Goal: Task Accomplishment & Management: Manage account settings

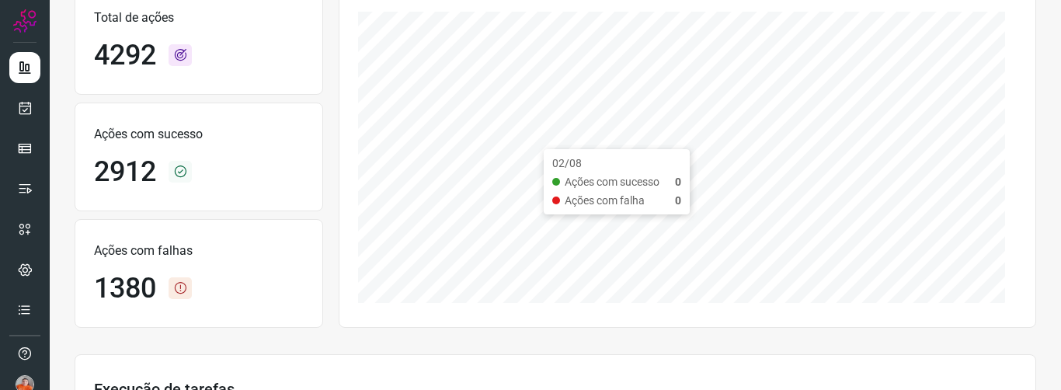
scroll to position [155, 0]
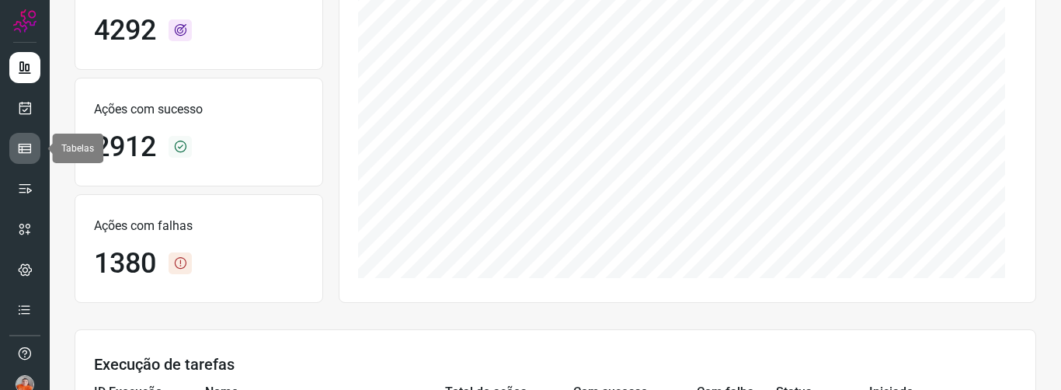
click at [18, 142] on icon at bounding box center [25, 149] width 16 height 16
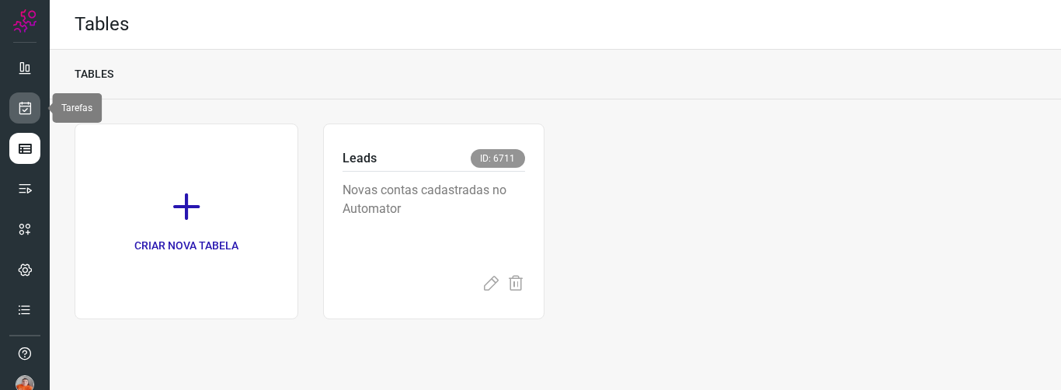
click at [36, 106] on link at bounding box center [24, 107] width 31 height 31
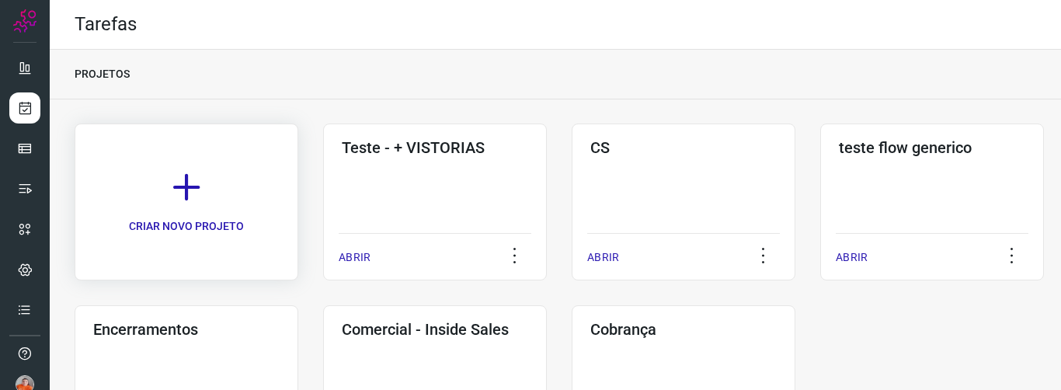
click at [203, 191] on icon at bounding box center [186, 187] width 34 height 34
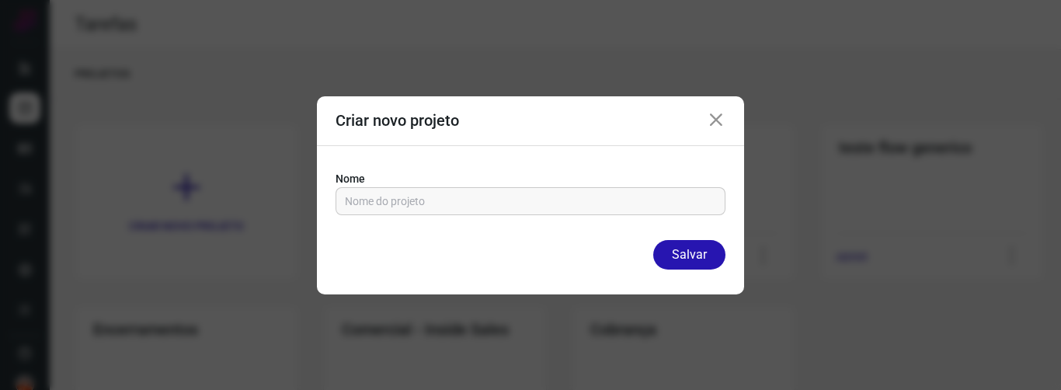
click at [716, 125] on icon at bounding box center [716, 120] width 19 height 19
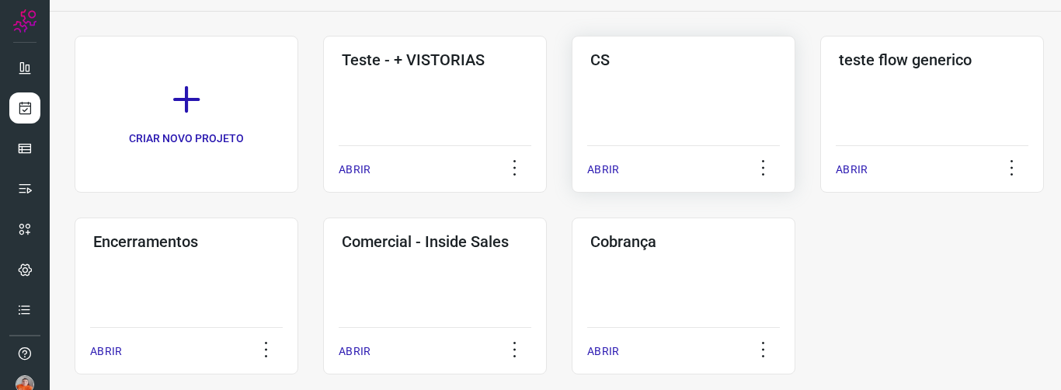
scroll to position [111, 0]
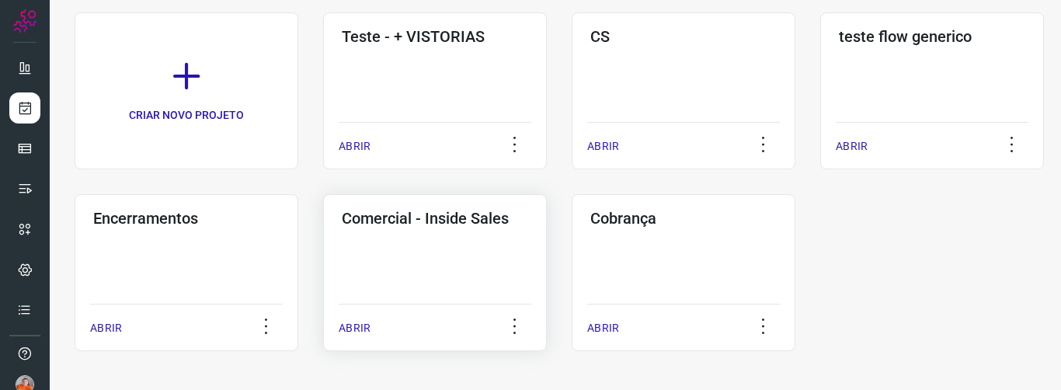
click at [363, 331] on p "ABRIR" at bounding box center [355, 328] width 32 height 16
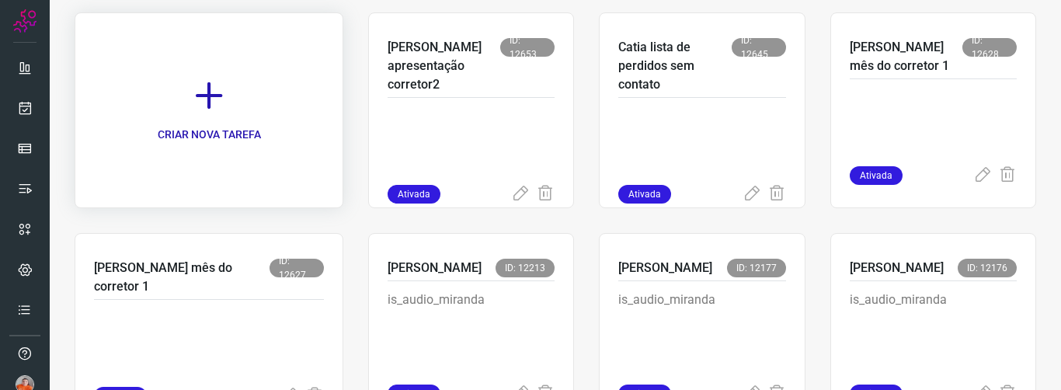
click at [192, 99] on icon at bounding box center [209, 95] width 34 height 34
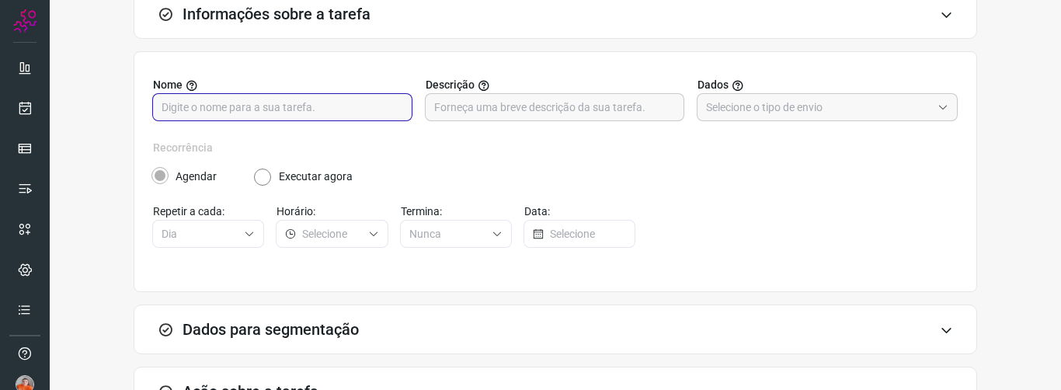
drag, startPoint x: 178, startPoint y: 104, endPoint x: 293, endPoint y: 109, distance: 115.1
click at [179, 104] on input "text" at bounding box center [283, 107] width 242 height 26
type input "fdsfdsfds"
click at [757, 111] on input "text" at bounding box center [818, 107] width 225 height 26
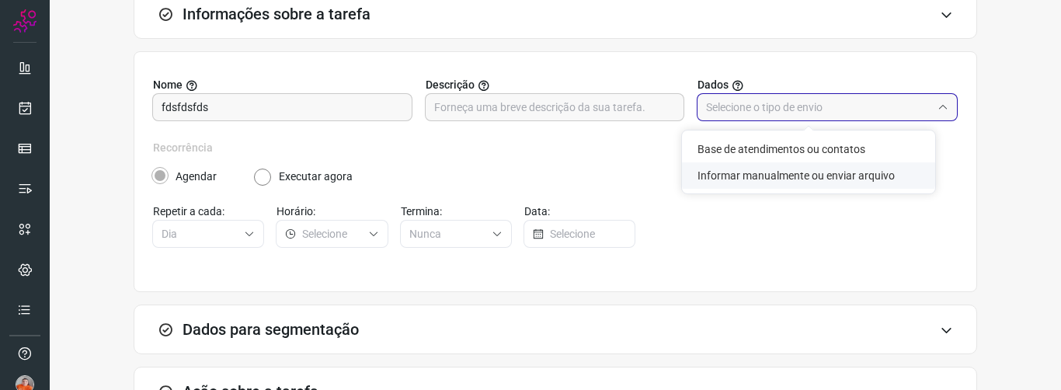
click at [763, 174] on li "Informar manualmente ou enviar arquivo" at bounding box center [808, 175] width 253 height 26
type input "Informar manualmente ou enviar arquivo"
radio input "false"
radio input "true"
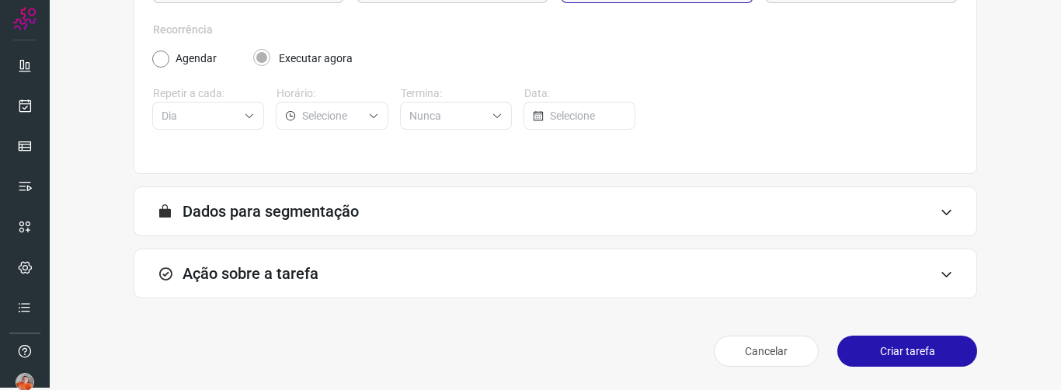
scroll to position [3, 0]
click at [656, 264] on div "Ação sobre a tarefa" at bounding box center [556, 273] width 844 height 50
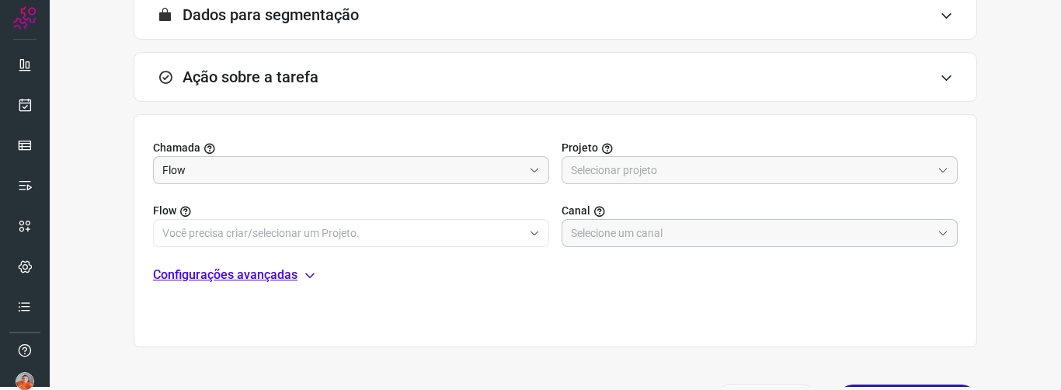
scroll to position [460, 0]
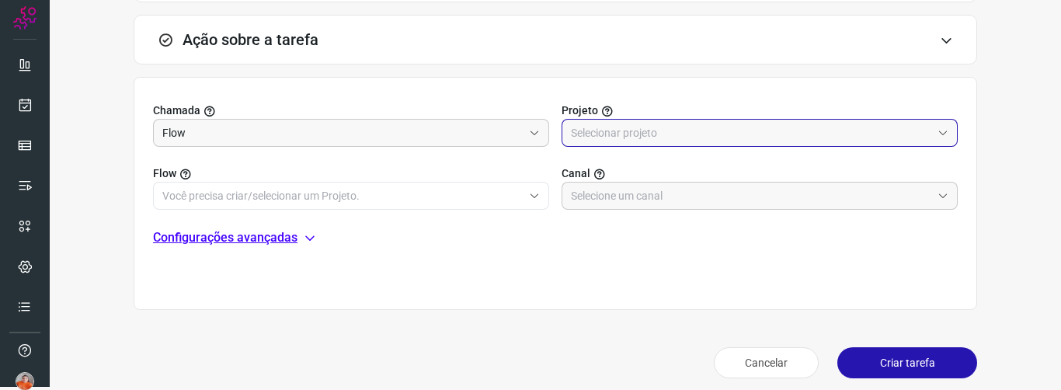
click at [635, 120] on input "text" at bounding box center [751, 133] width 360 height 26
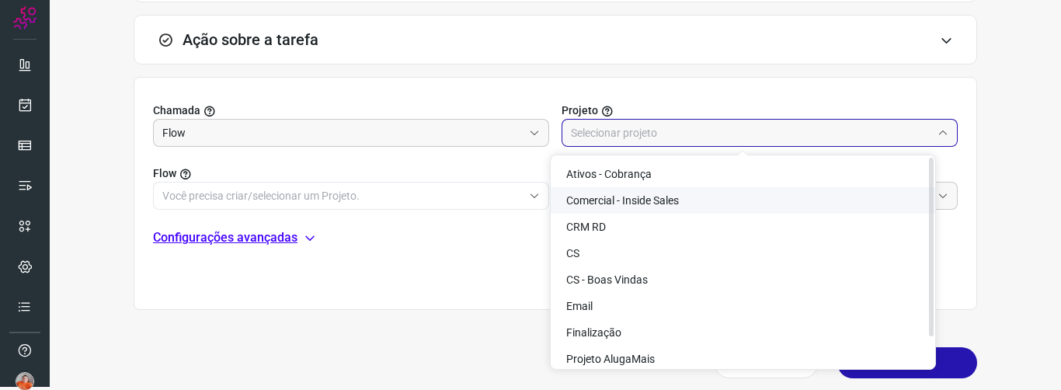
click at [618, 198] on span "Comercial - Inside Sales" at bounding box center [622, 200] width 113 height 12
type input "Comercial - Inside Sales"
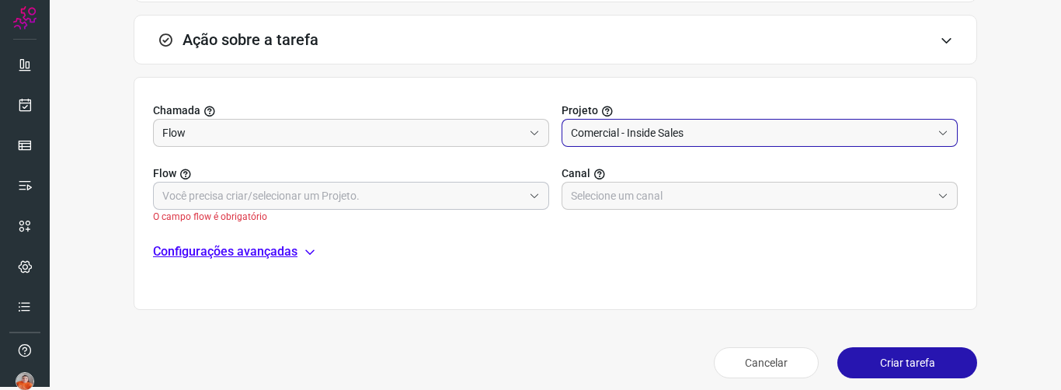
click at [392, 186] on input "text" at bounding box center [342, 196] width 360 height 26
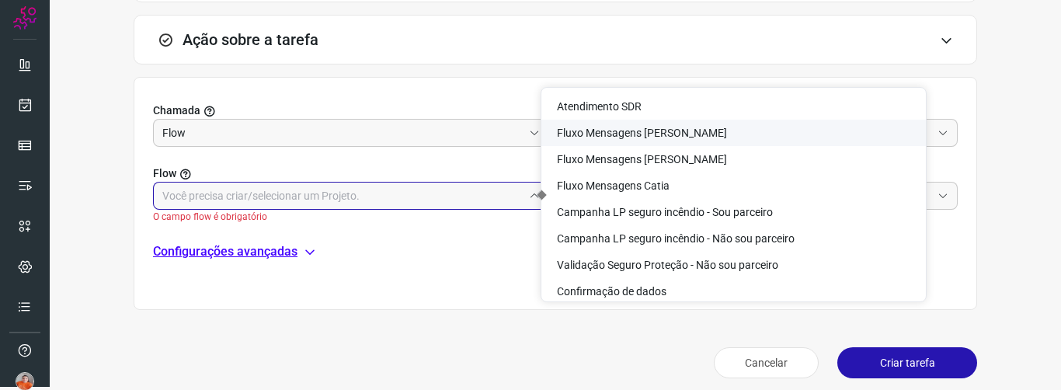
click at [461, 154] on div "Flow O campo flow é obrigatório Canal" at bounding box center [555, 185] width 805 height 77
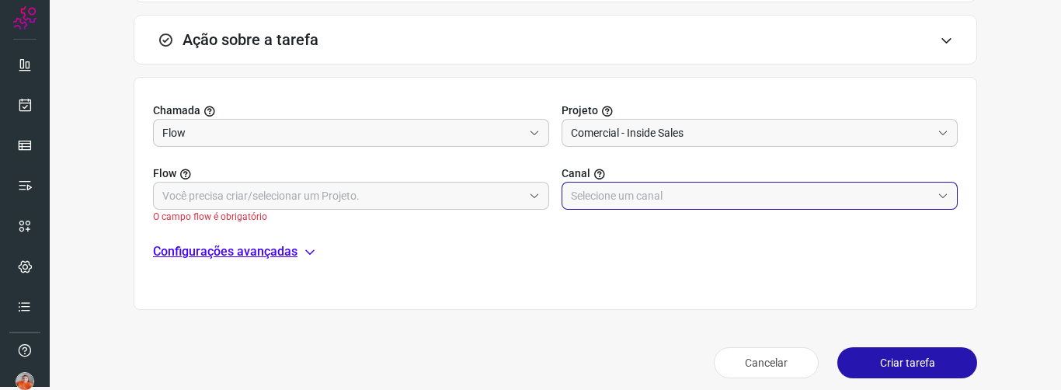
click at [597, 205] on input "text" at bounding box center [751, 196] width 360 height 26
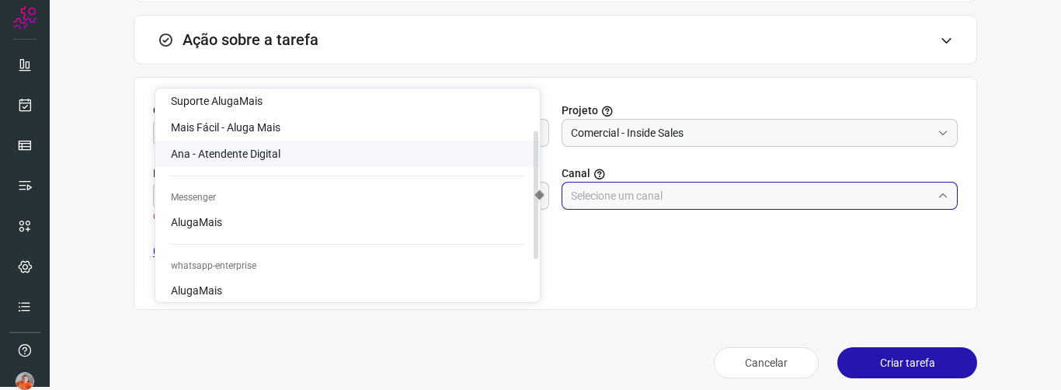
scroll to position [78, 0]
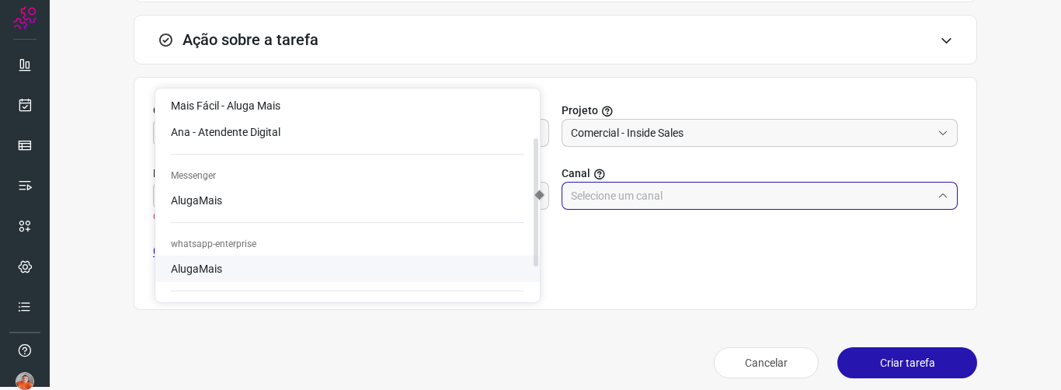
click at [229, 119] on li "AlugaMais" at bounding box center [347, 105] width 384 height 26
type input "AlugaMais"
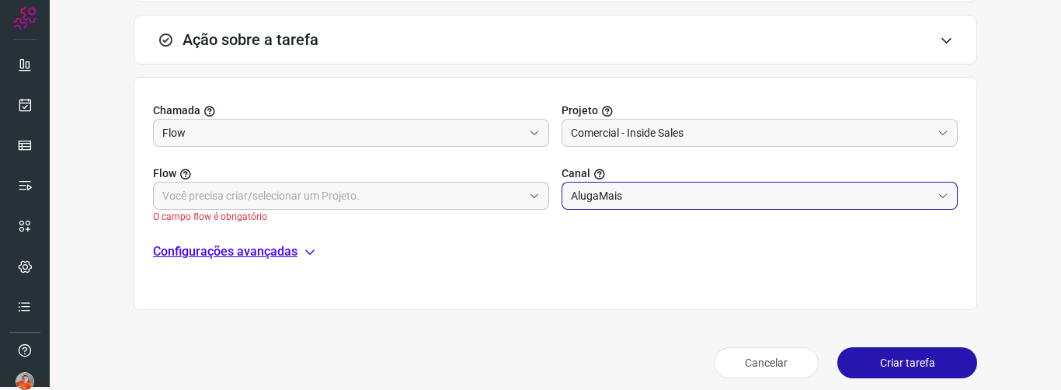
click at [294, 197] on input "text" at bounding box center [342, 196] width 360 height 26
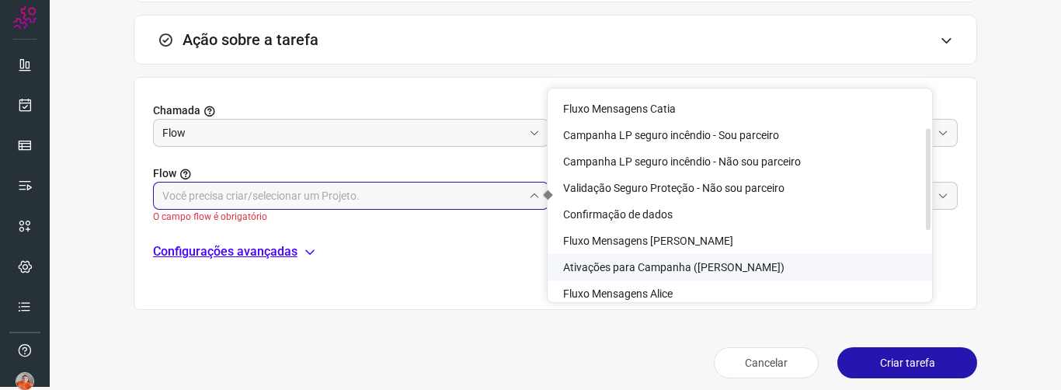
click at [712, 266] on span "Ativações para Campanha ([PERSON_NAME])" at bounding box center [673, 267] width 221 height 12
type input "Ativações para Campanha ([PERSON_NAME])"
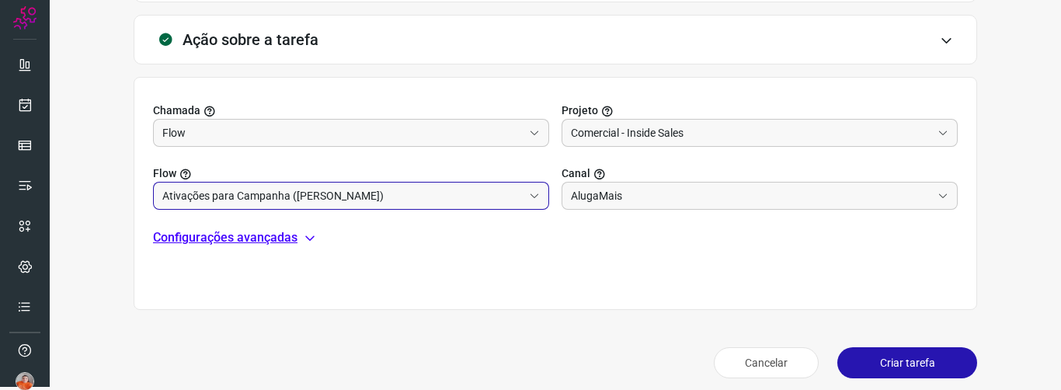
click at [307, 238] on icon at bounding box center [310, 237] width 12 height 12
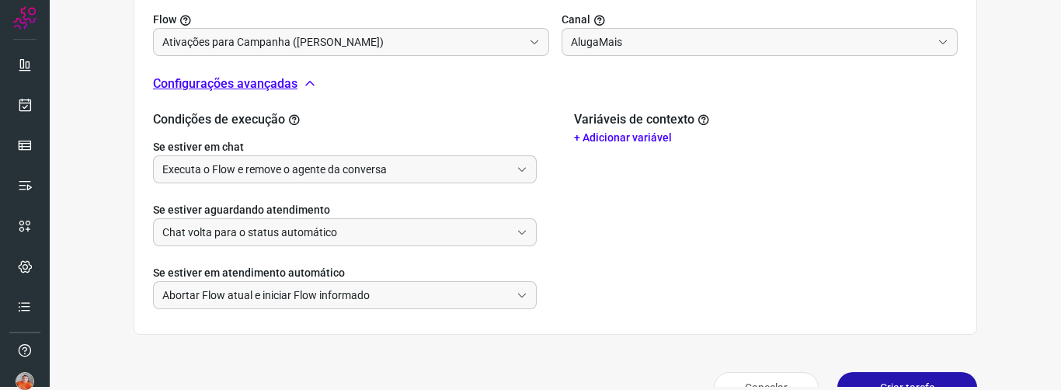
scroll to position [615, 0]
click at [609, 137] on p "+ Adicionar variável" at bounding box center [766, 136] width 384 height 16
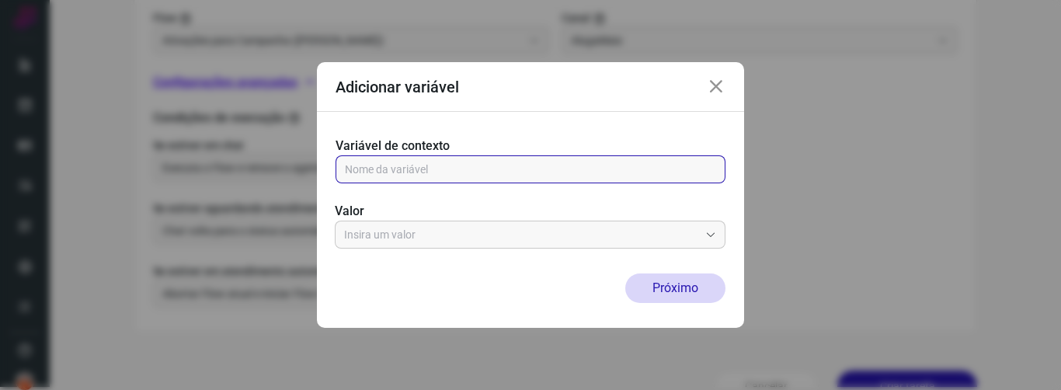
click at [551, 157] on input "text" at bounding box center [530, 169] width 371 height 26
drag, startPoint x: 344, startPoint y: 165, endPoint x: 500, endPoint y: 176, distance: 156.5
click at [500, 176] on div at bounding box center [531, 169] width 390 height 28
drag, startPoint x: 397, startPoint y: 168, endPoint x: 537, endPoint y: 176, distance: 140.1
click at [537, 176] on input "text" at bounding box center [530, 169] width 371 height 26
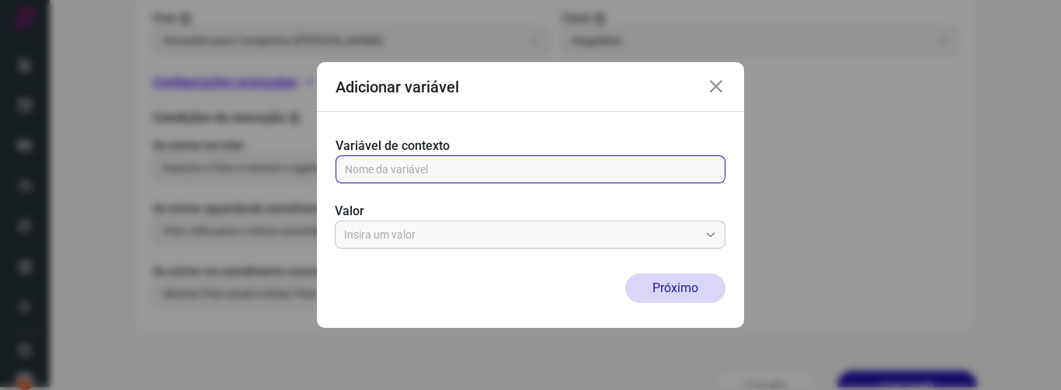
click at [543, 234] on input "text" at bounding box center [521, 234] width 355 height 26
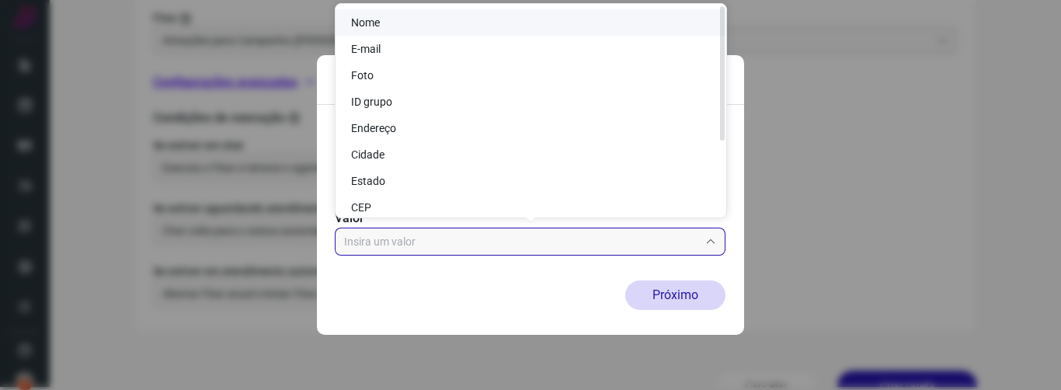
click at [421, 23] on li "Nome" at bounding box center [531, 22] width 391 height 26
type input "Nome"
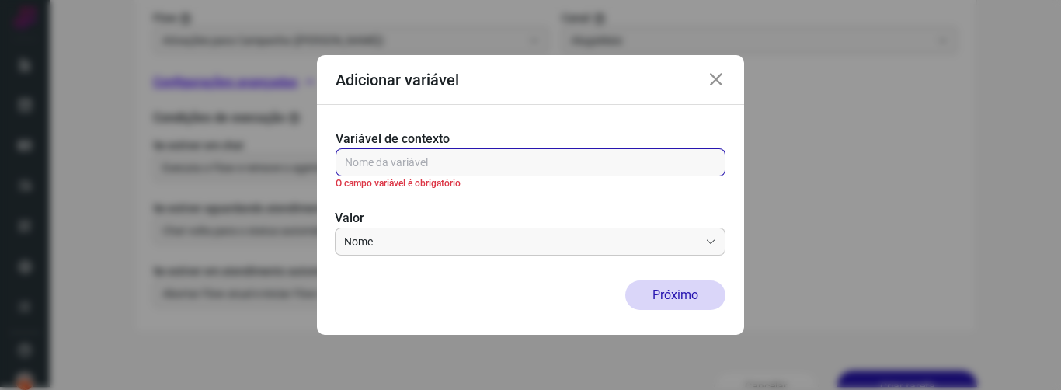
drag, startPoint x: 351, startPoint y: 165, endPoint x: 580, endPoint y: 186, distance: 230.1
click at [580, 186] on div "Variável de contexto O campo variável é obrigatório" at bounding box center [531, 160] width 390 height 61
click at [412, 169] on input "text" at bounding box center [530, 162] width 371 height 26
paste input "{{[DOMAIN_NAME]}}"
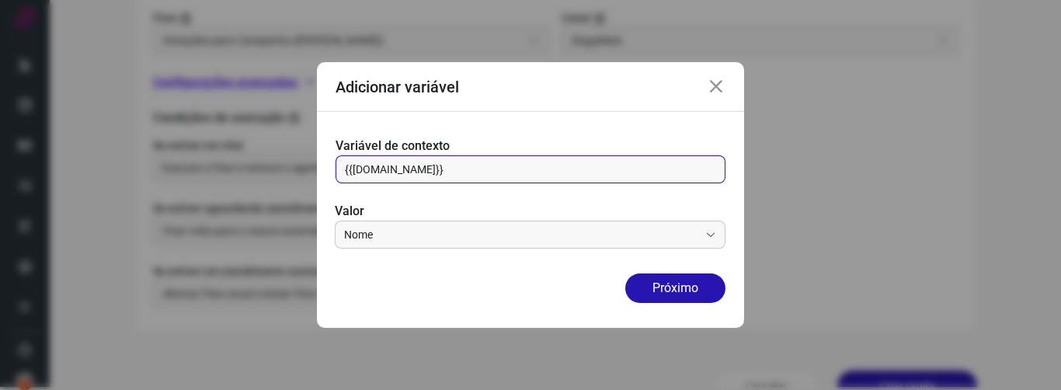
type input "{{[DOMAIN_NAME]}}"
click at [551, 127] on div "Variável de contexto {{[DOMAIN_NAME]}} [PERSON_NAME]" at bounding box center [530, 193] width 427 height 162
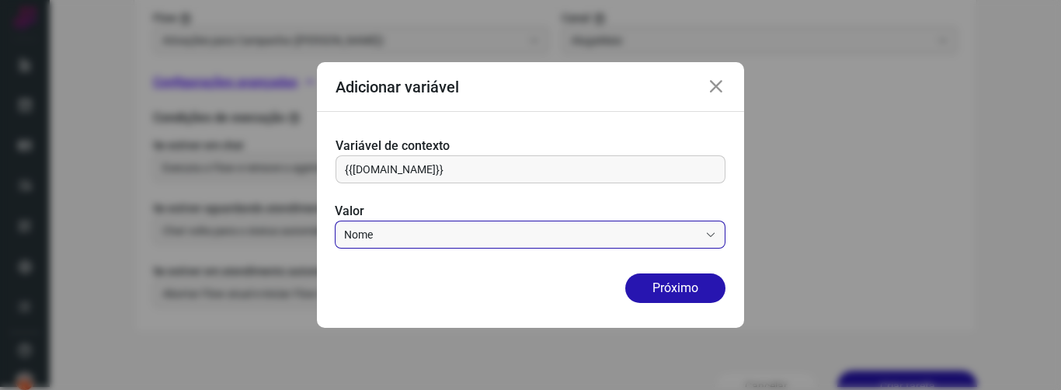
click at [489, 242] on input "Nome" at bounding box center [521, 234] width 355 height 26
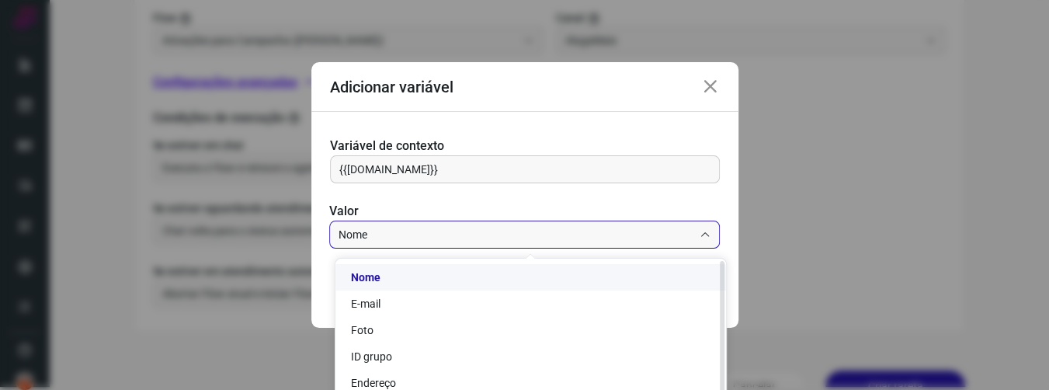
click at [478, 275] on li "Nome" at bounding box center [531, 277] width 391 height 26
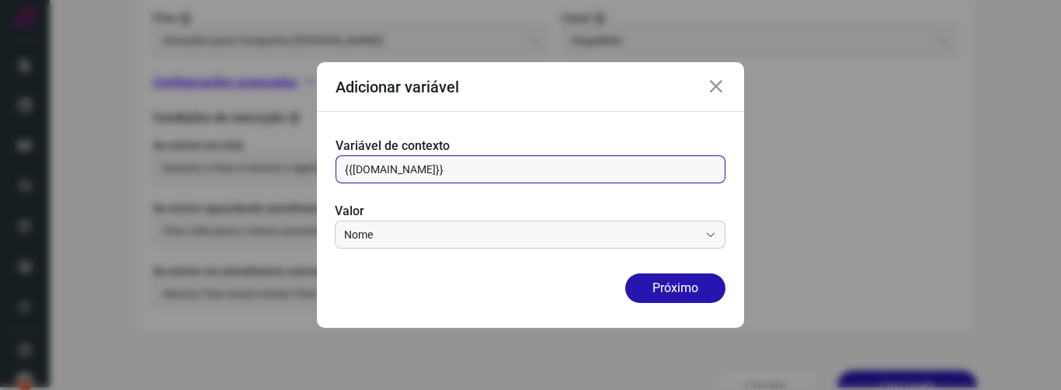
drag, startPoint x: 517, startPoint y: 163, endPoint x: 318, endPoint y: 174, distance: 199.9
click at [236, 173] on div "Adicionar variável Variável de contexto {{[DOMAIN_NAME]}} Valor Nome Próximo" at bounding box center [530, 195] width 1061 height 390
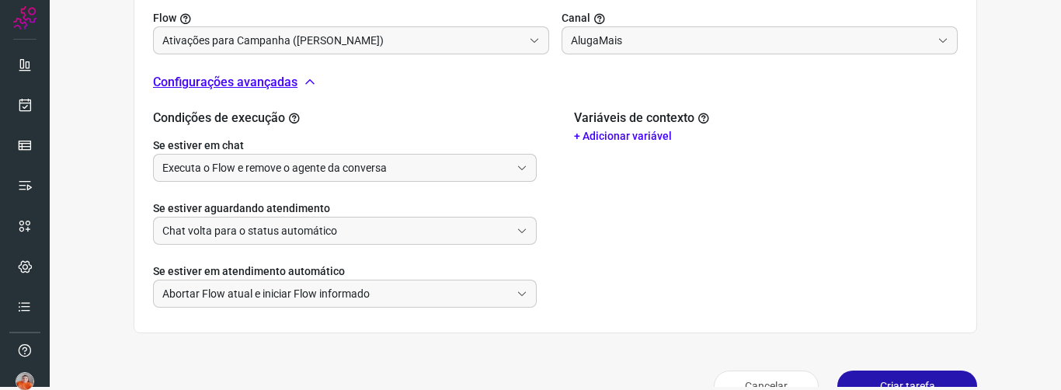
click at [656, 206] on div "Variáveis de contexto + Adicionar variável" at bounding box center [766, 208] width 384 height 197
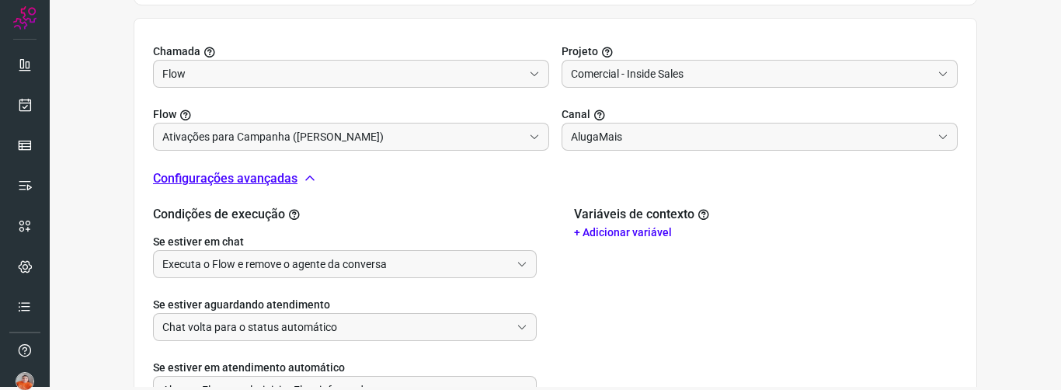
scroll to position [496, 0]
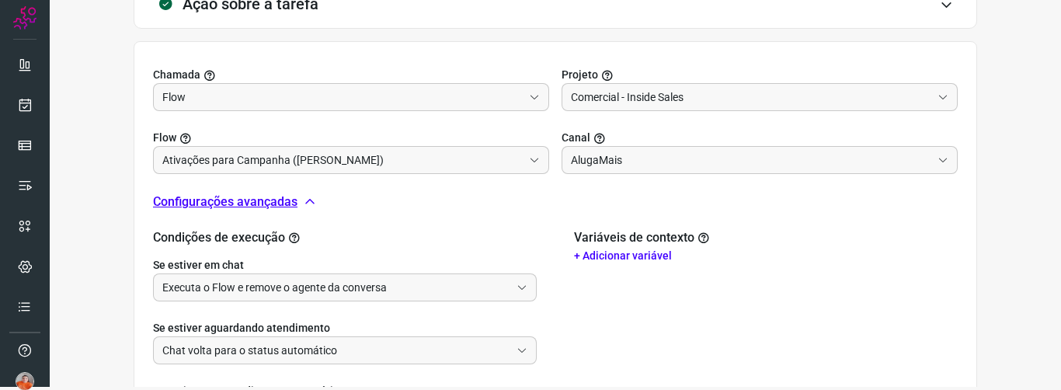
click at [617, 254] on p "+ Adicionar variável" at bounding box center [766, 256] width 384 height 16
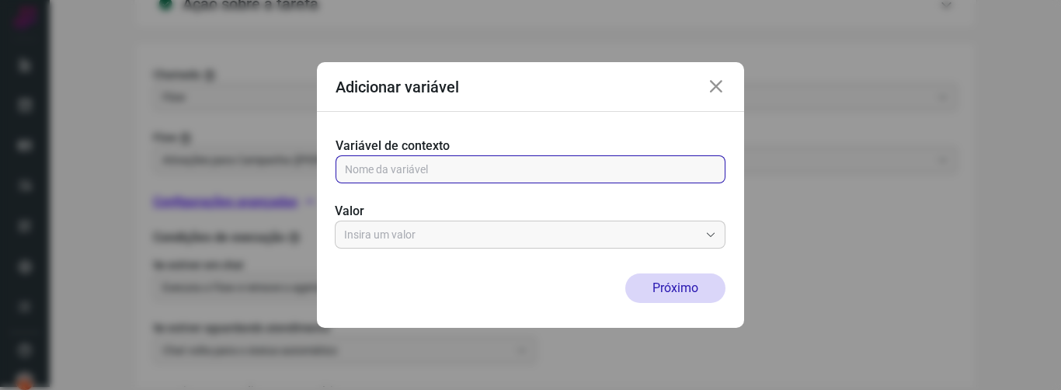
click at [591, 169] on input "text" at bounding box center [530, 169] width 371 height 26
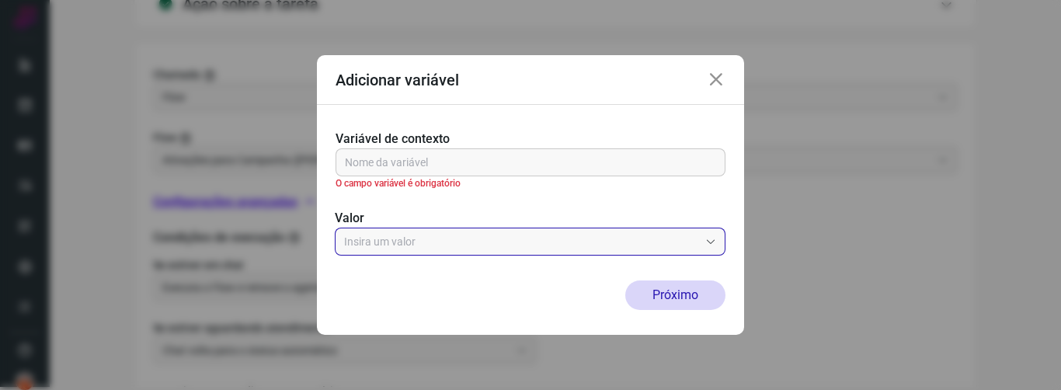
click at [545, 239] on input "text" at bounding box center [521, 241] width 355 height 26
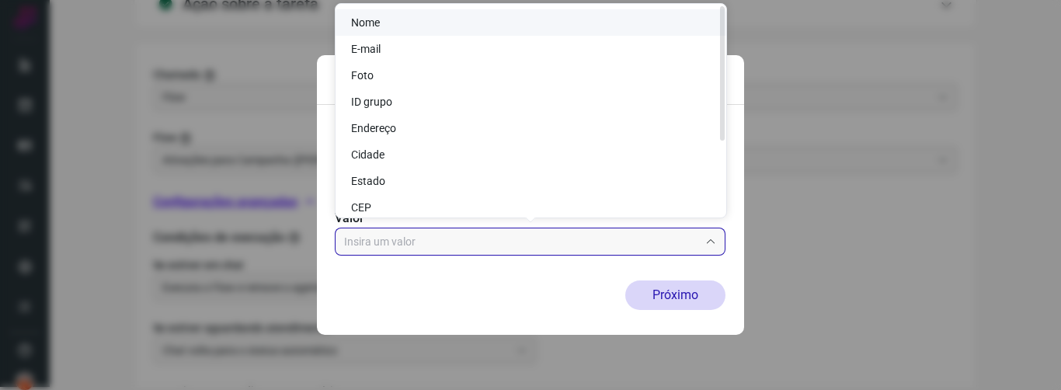
click at [503, 19] on li "Nome" at bounding box center [531, 22] width 391 height 26
type input "Nome"
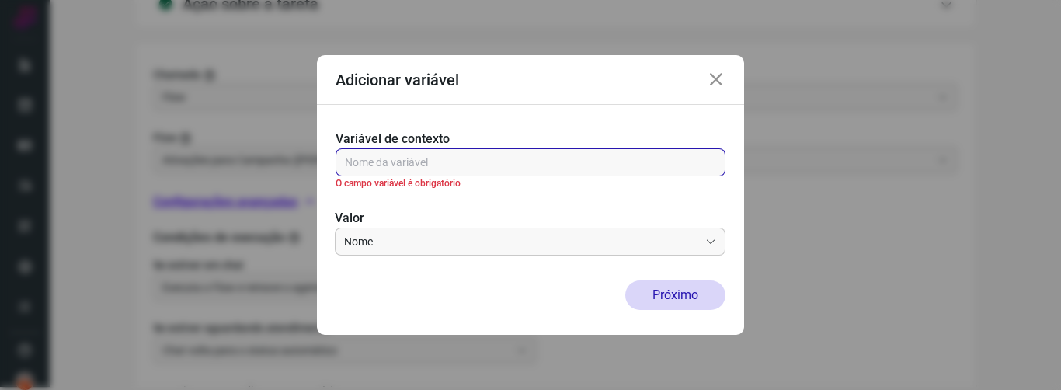
click at [406, 156] on input "text" at bounding box center [530, 162] width 371 height 26
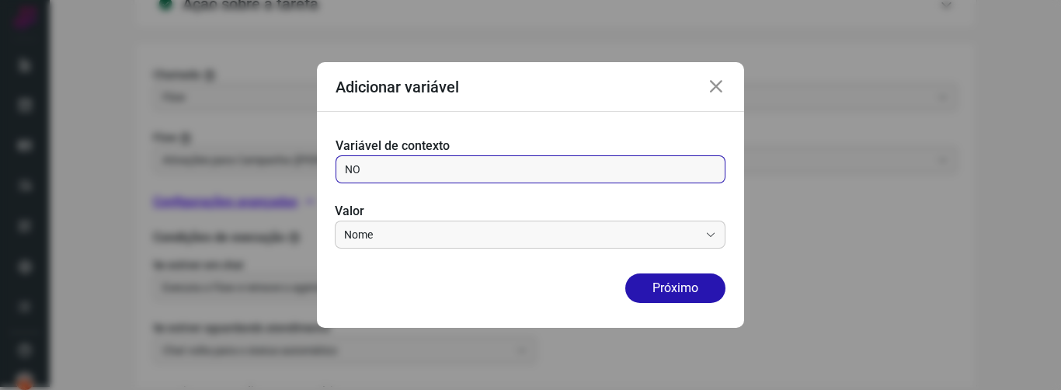
type input "N"
type input "Nome"
click at [500, 108] on div "Adicionar variável" at bounding box center [530, 87] width 427 height 50
drag, startPoint x: 342, startPoint y: 174, endPoint x: 396, endPoint y: 174, distance: 54.4
click at [396, 174] on div "Nome" at bounding box center [531, 169] width 390 height 28
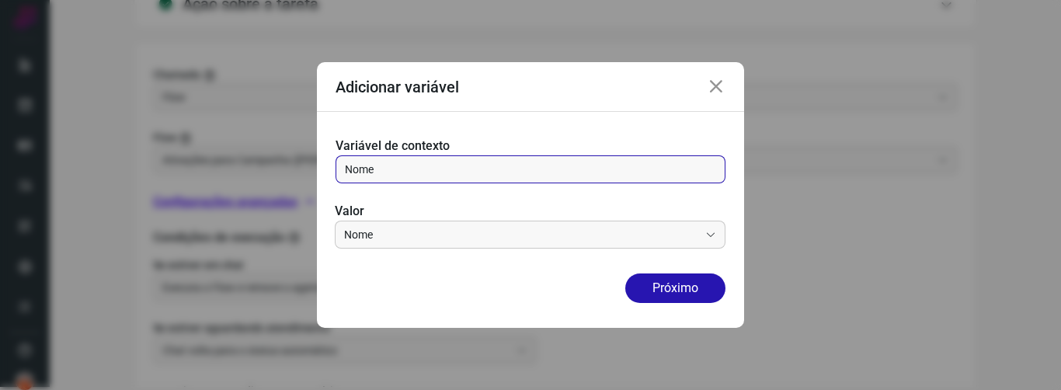
drag, startPoint x: 416, startPoint y: 174, endPoint x: 241, endPoint y: 181, distance: 174.9
click at [252, 181] on div "Adicionar variável Variável de contexto Nome Valor Nome Próximo" at bounding box center [530, 195] width 1061 height 390
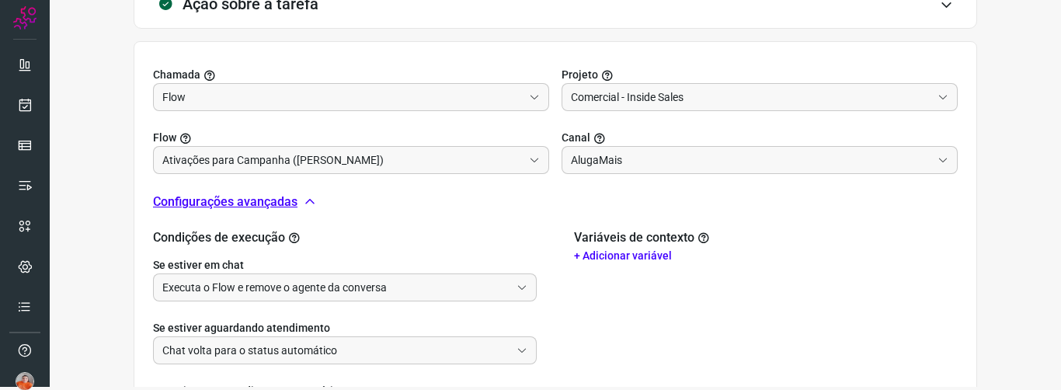
click at [636, 248] on p "+ Adicionar variável" at bounding box center [766, 256] width 384 height 16
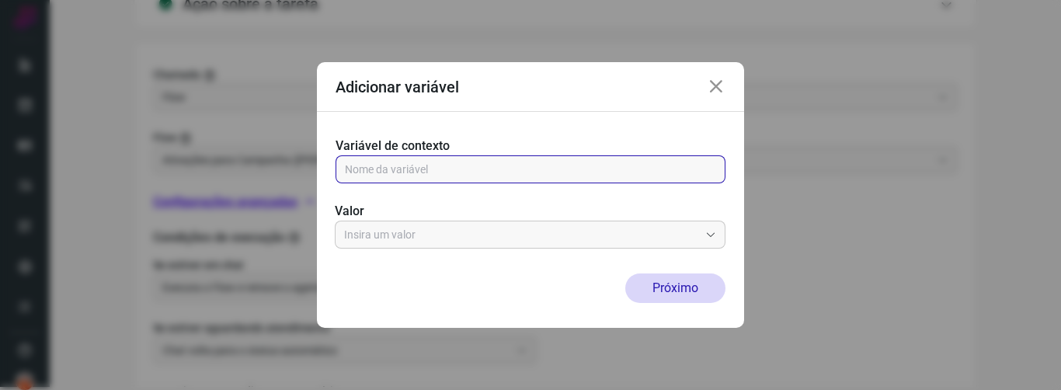
click at [482, 166] on input "text" at bounding box center [530, 169] width 371 height 26
paste input "{{[DOMAIN_NAME]}}"
type input "{{[DOMAIN_NAME]}}"
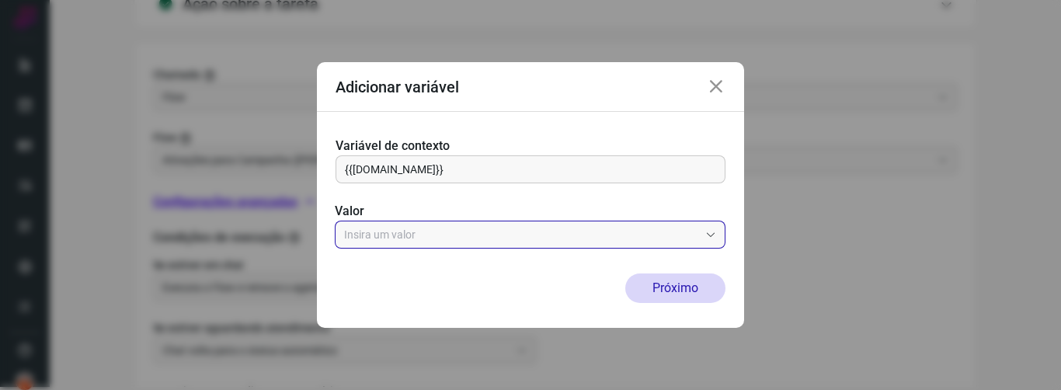
click at [452, 226] on input "text" at bounding box center [521, 234] width 355 height 26
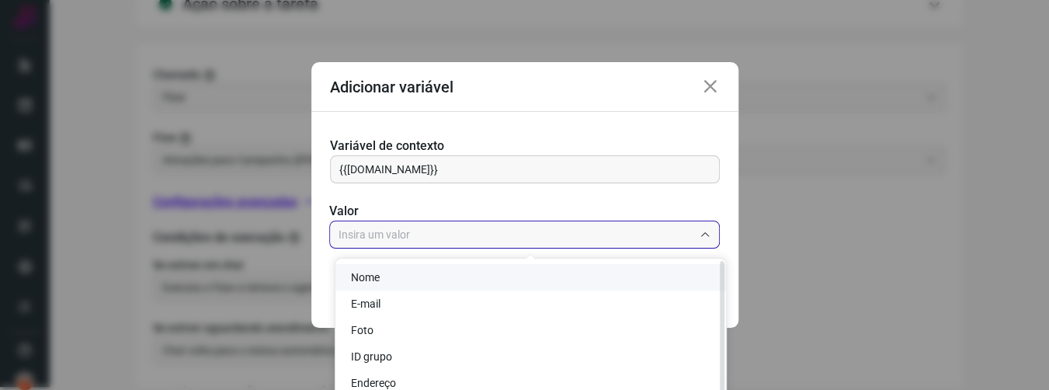
click at [423, 268] on li "Nome" at bounding box center [531, 277] width 391 height 26
type input "Nome"
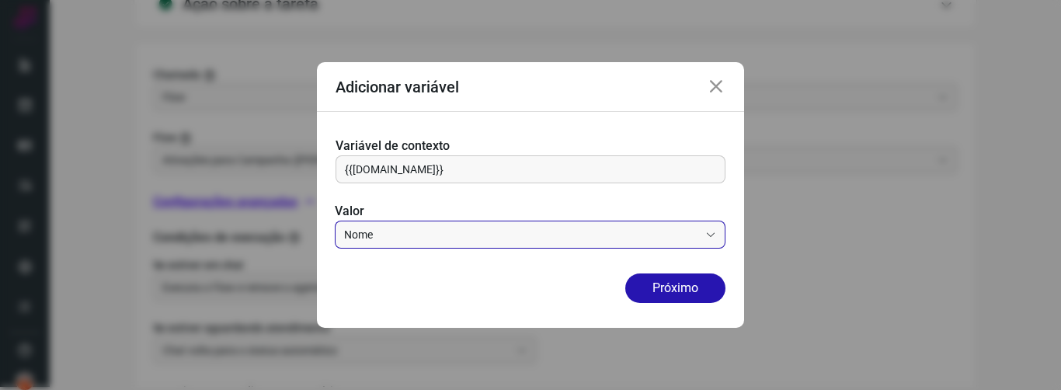
click at [711, 79] on icon at bounding box center [716, 87] width 19 height 19
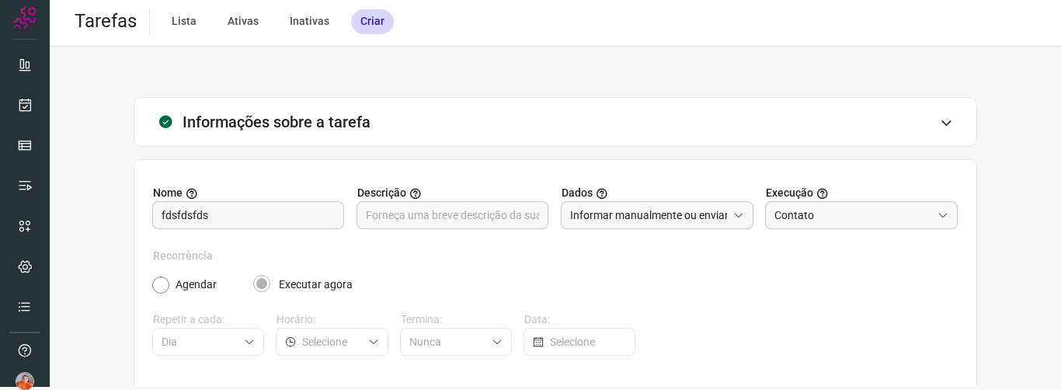
scroll to position [0, 0]
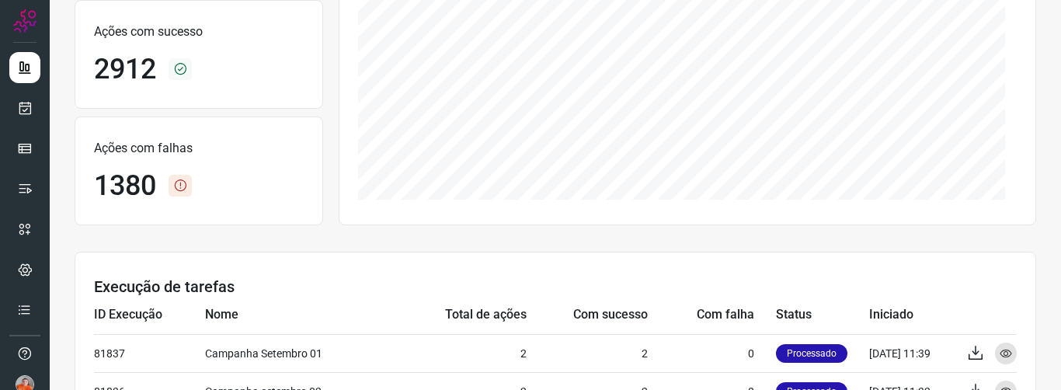
scroll to position [4, 0]
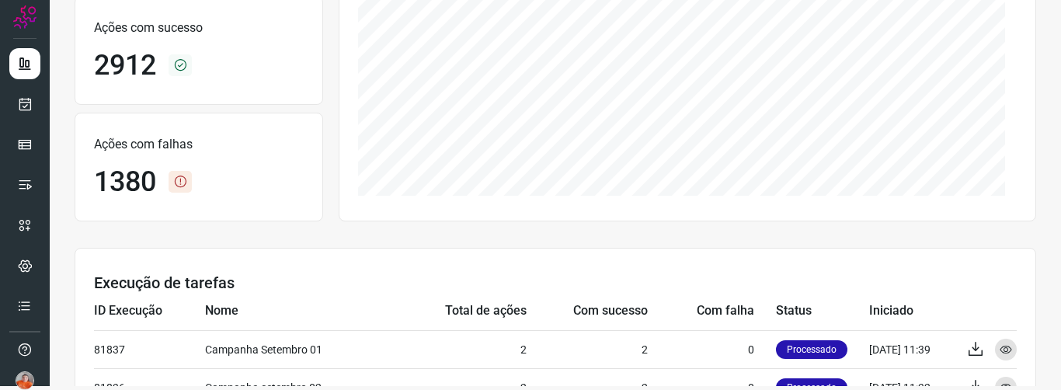
click at [25, 381] on img at bounding box center [25, 380] width 19 height 19
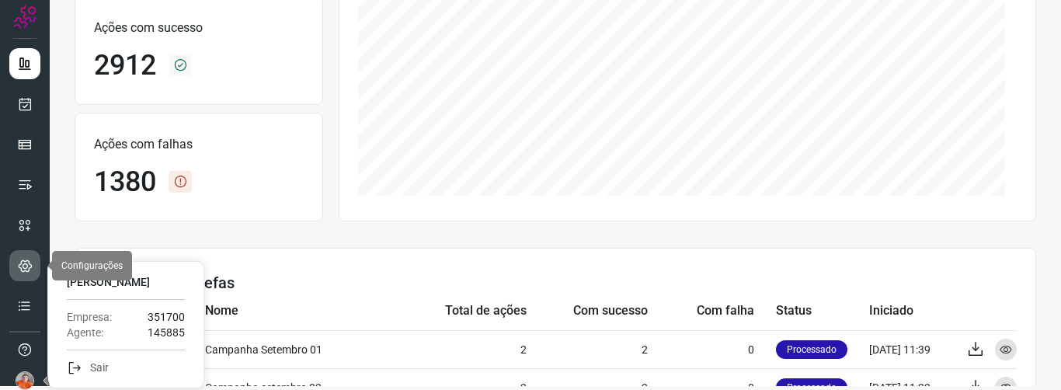
click at [25, 266] on icon at bounding box center [25, 266] width 15 height 16
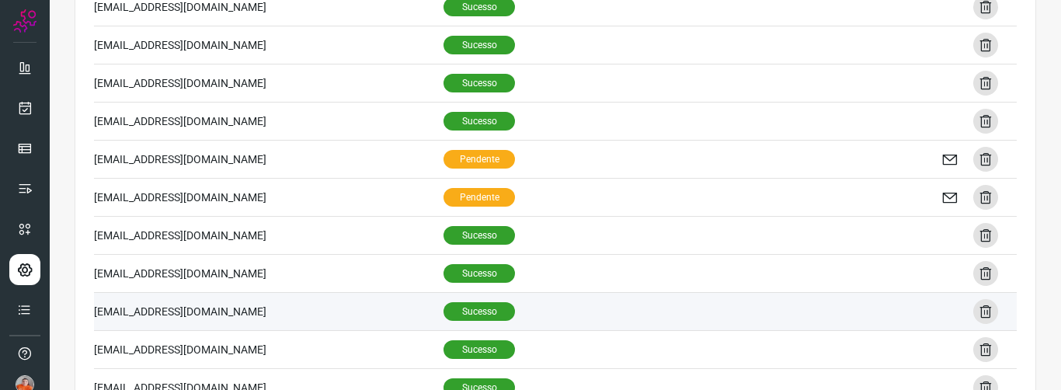
scroll to position [161, 0]
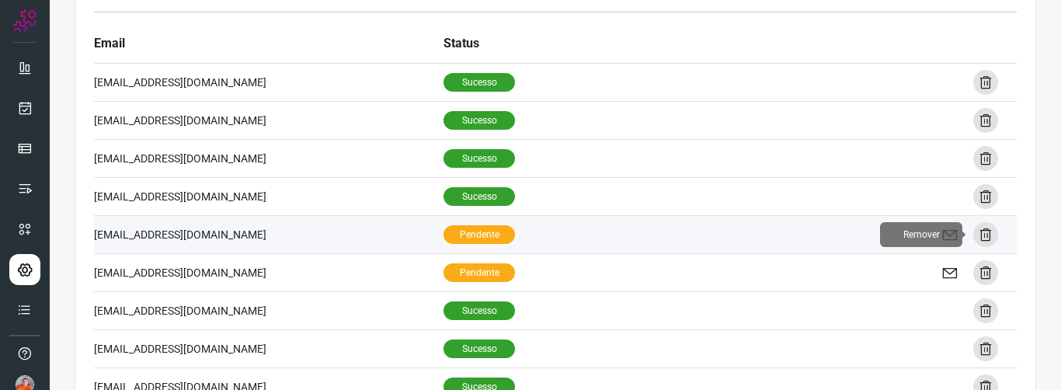
click at [978, 234] on icon at bounding box center [986, 235] width 16 height 16
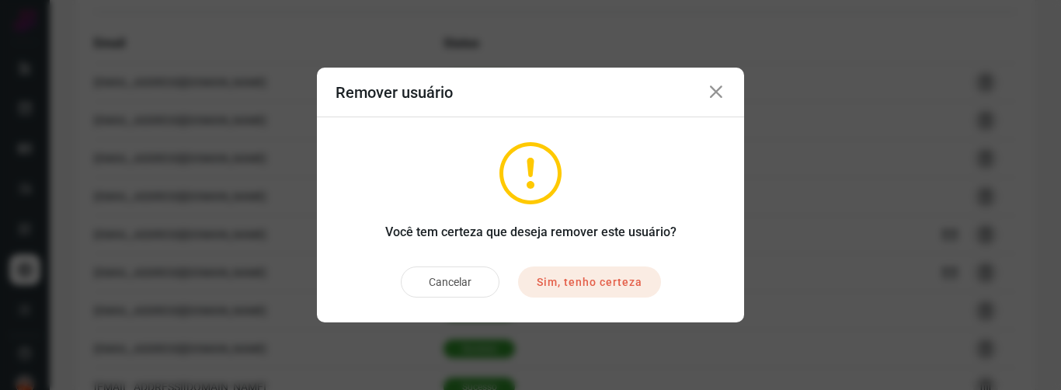
click at [628, 278] on button "Sim, tenho certeza" at bounding box center [589, 281] width 143 height 31
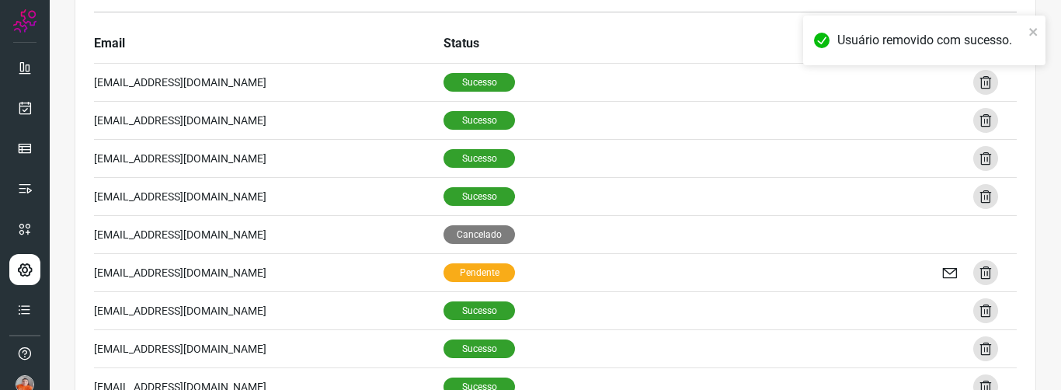
click at [978, 271] on icon at bounding box center [986, 273] width 16 height 16
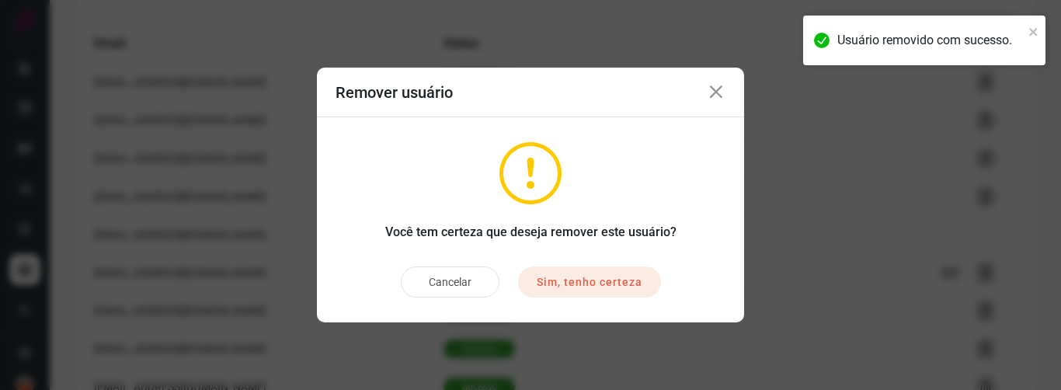
click at [614, 277] on button "Sim, tenho certeza" at bounding box center [589, 281] width 143 height 31
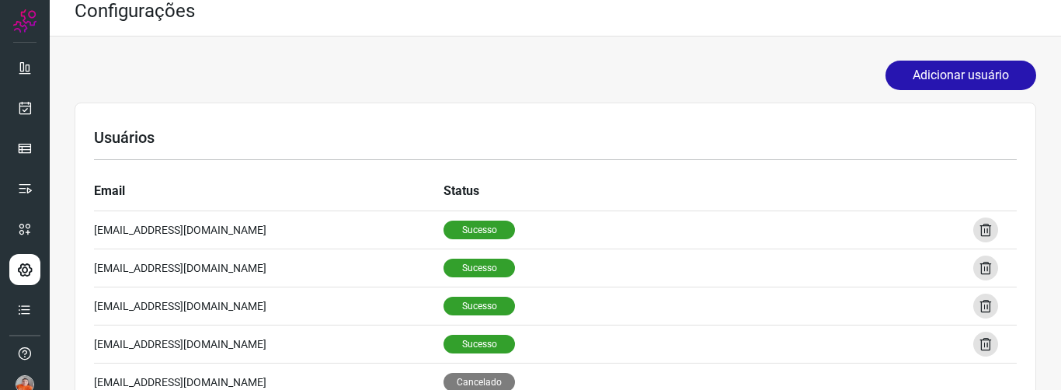
scroll to position [0, 0]
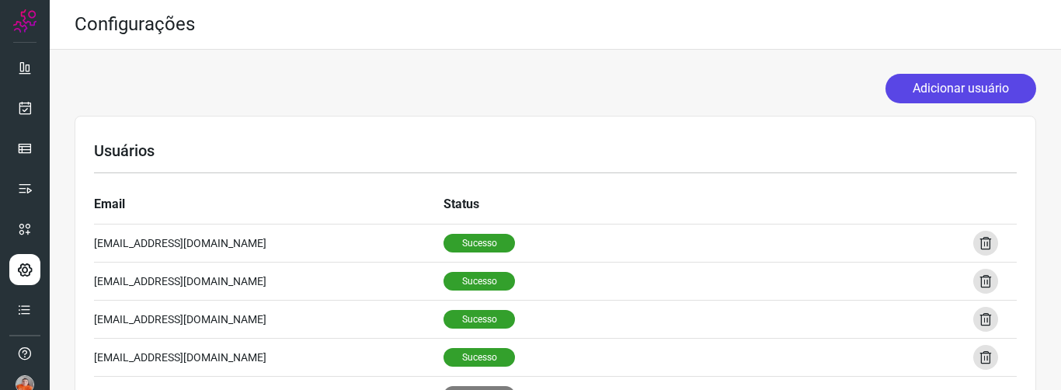
click at [939, 85] on button "Adicionar usuário" at bounding box center [960, 89] width 151 height 30
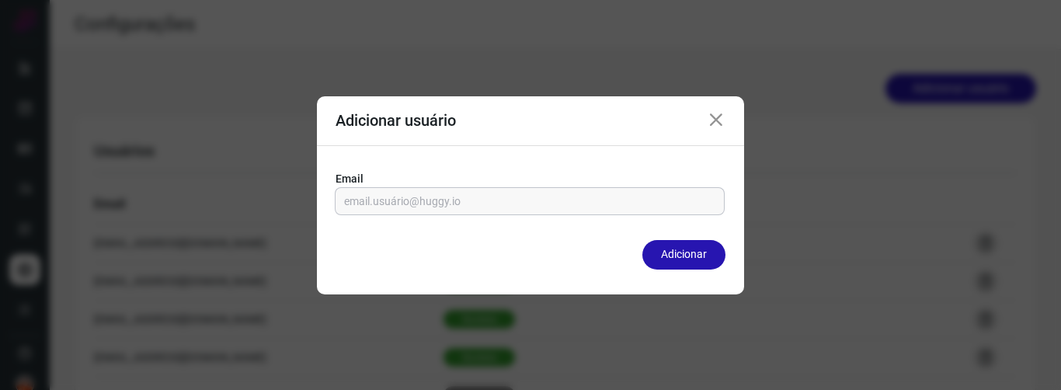
click at [496, 205] on input "email" at bounding box center [529, 201] width 371 height 26
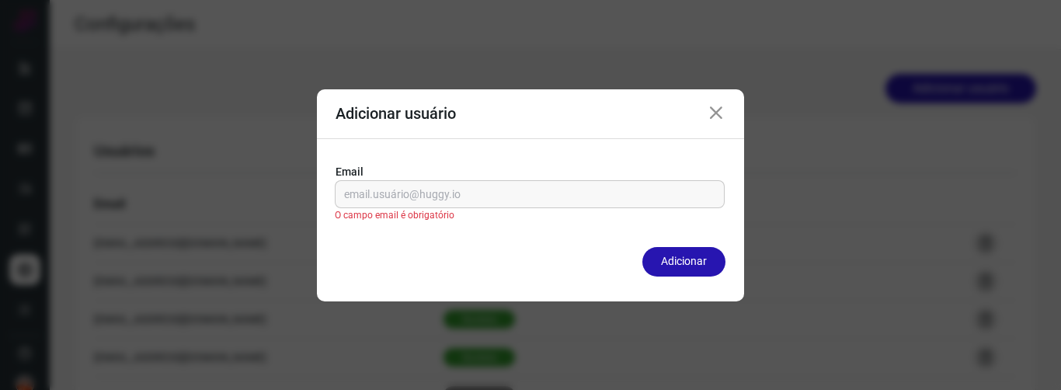
click at [717, 120] on icon at bounding box center [716, 113] width 19 height 19
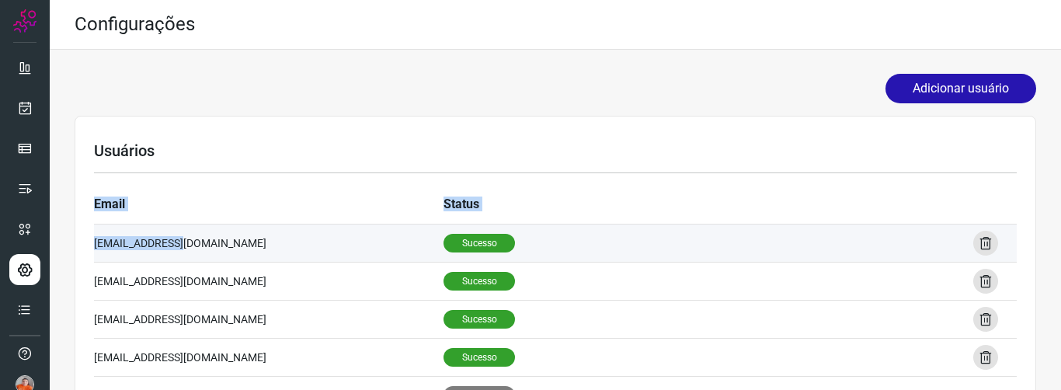
drag, startPoint x: 92, startPoint y: 245, endPoint x: 221, endPoint y: 242, distance: 129.0
click at [215, 242] on div "Usuários Email Status 142325@huggy.io Sucesso Remover 143426@huggy.io Sucesso R…" at bounding box center [556, 392] width 962 height 553
click at [221, 242] on td "142325@huggy.io" at bounding box center [269, 243] width 350 height 38
click at [149, 247] on td "142325@huggy.io" at bounding box center [269, 243] width 350 height 38
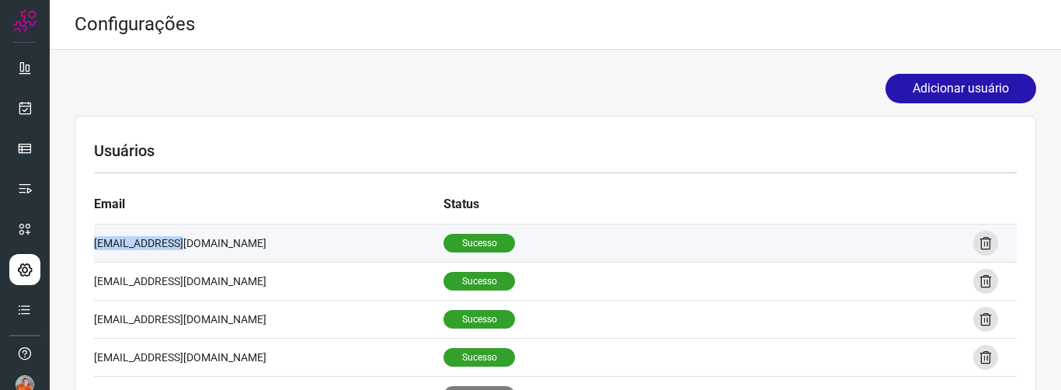
drag, startPoint x: 204, startPoint y: 249, endPoint x: 96, endPoint y: 242, distance: 108.2
click at [96, 242] on td "142325@huggy.io" at bounding box center [269, 243] width 350 height 38
copy td "142325@huggy.io"
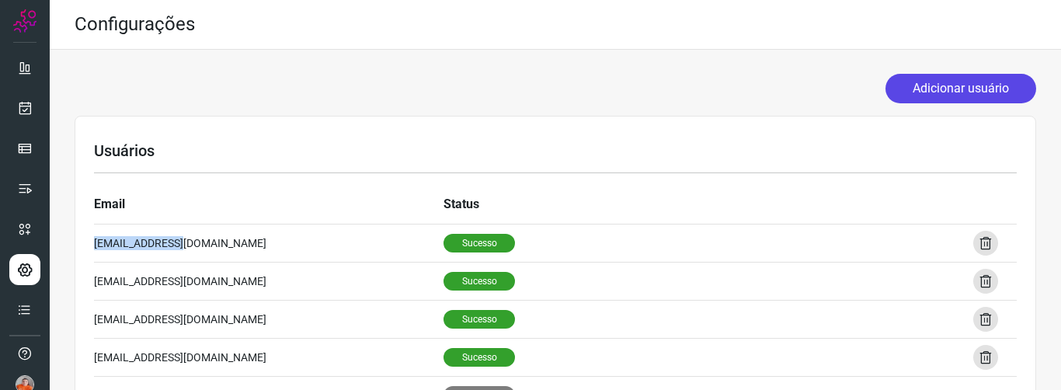
click at [927, 85] on button "Adicionar usuário" at bounding box center [960, 89] width 151 height 30
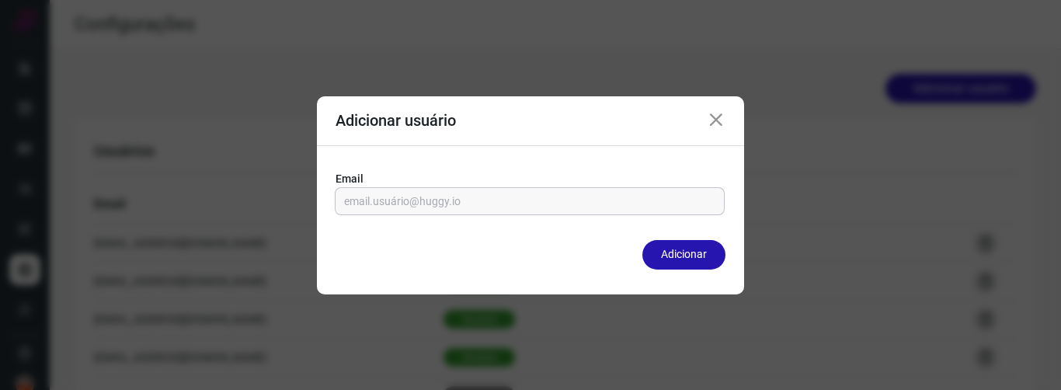
click at [439, 197] on input "email" at bounding box center [529, 201] width 371 height 26
paste input "142325@huggy.io"
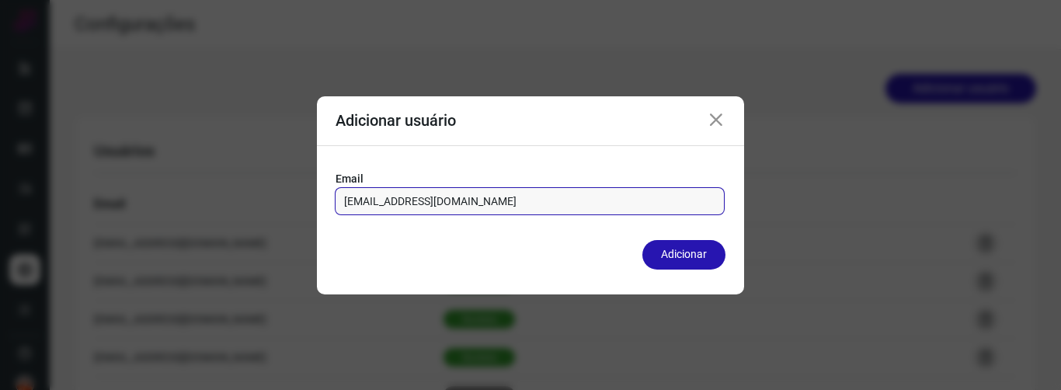
drag, startPoint x: 378, startPoint y: 204, endPoint x: 417, endPoint y: 206, distance: 38.9
click at [379, 204] on input "142325@huggy.io" at bounding box center [529, 201] width 371 height 26
click at [703, 251] on button "Adicionar" at bounding box center [683, 255] width 83 height 30
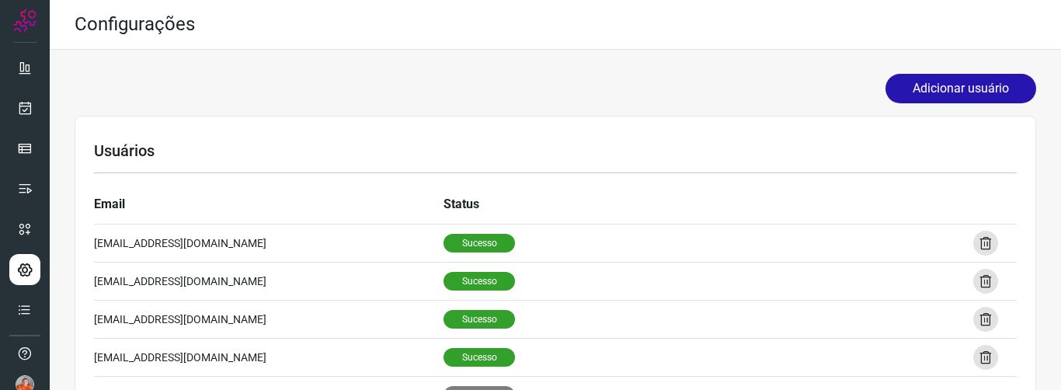
scroll to position [78, 0]
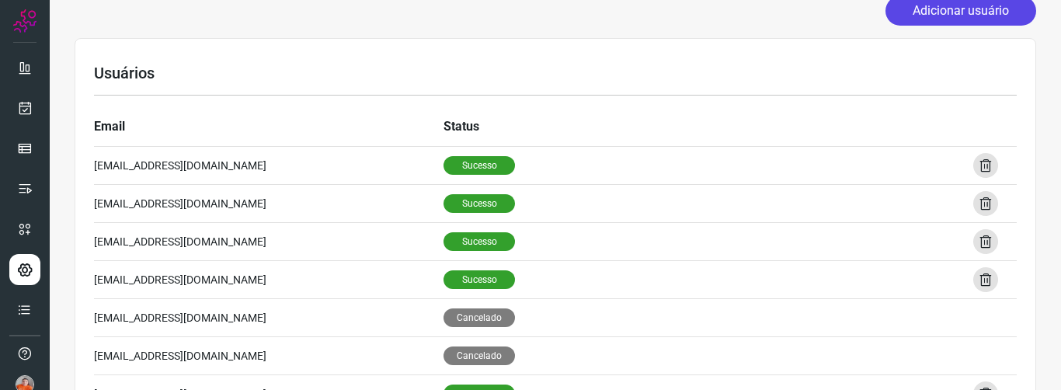
click at [939, 16] on button "Adicionar usuário" at bounding box center [960, 11] width 151 height 30
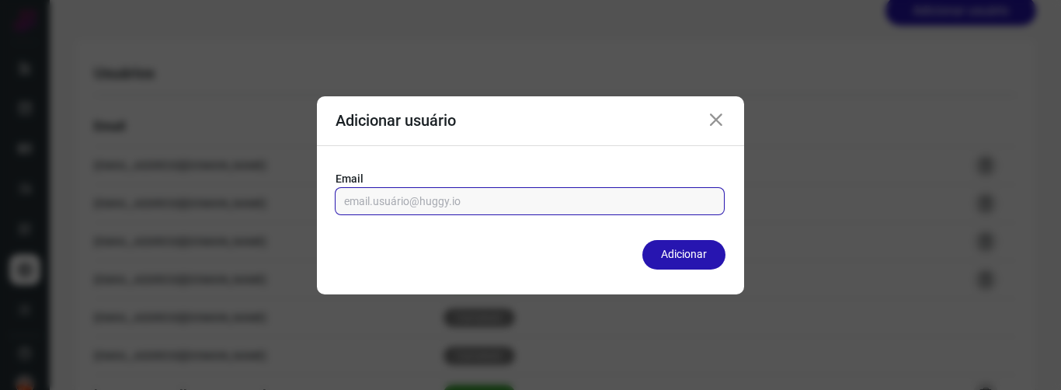
click at [620, 200] on input "email" at bounding box center [529, 201] width 371 height 26
drag, startPoint x: 478, startPoint y: 207, endPoint x: 500, endPoint y: 207, distance: 22.5
click at [496, 207] on input "email" at bounding box center [529, 201] width 371 height 26
click at [513, 207] on input "email" at bounding box center [529, 201] width 371 height 26
paste input "142325@huggy.io"
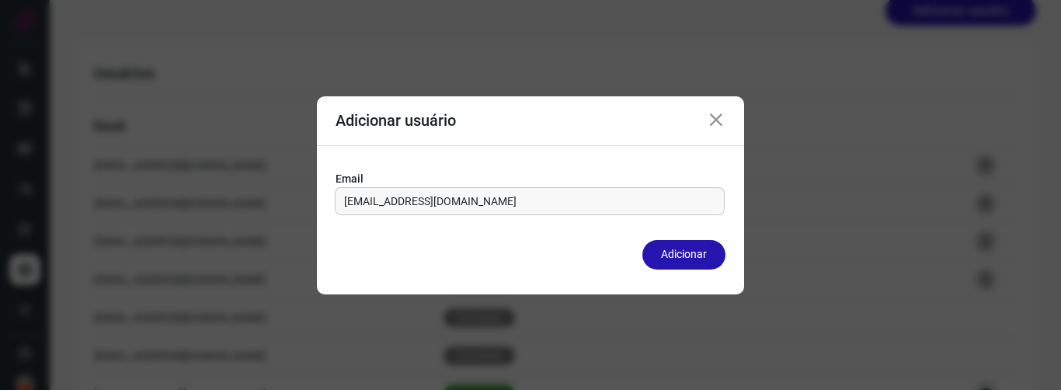
click at [722, 120] on icon at bounding box center [716, 120] width 19 height 19
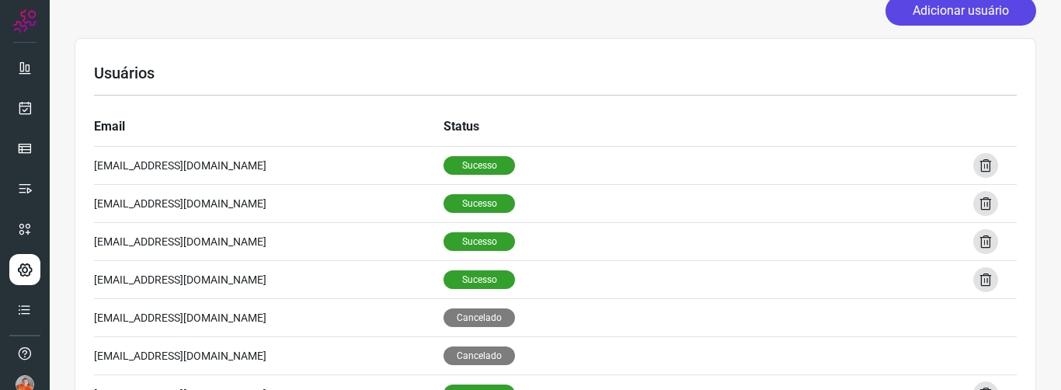
click at [958, 11] on button "Adicionar usuário" at bounding box center [960, 11] width 151 height 30
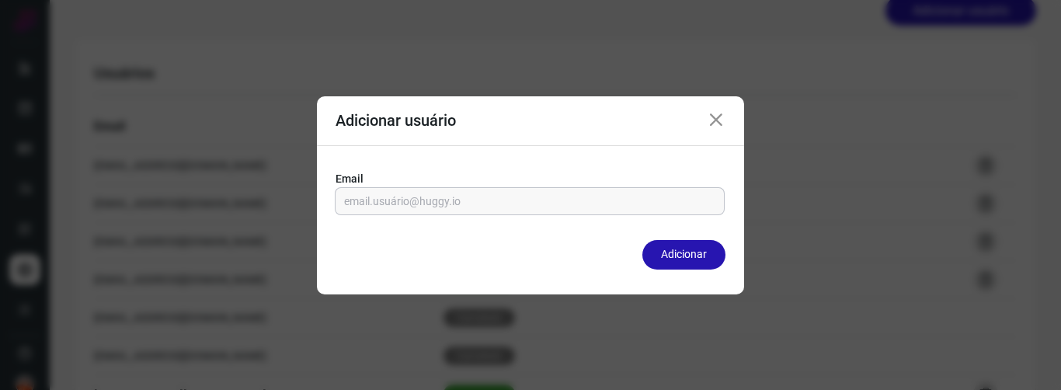
click at [512, 200] on input "email" at bounding box center [529, 201] width 371 height 26
paste input "169007"
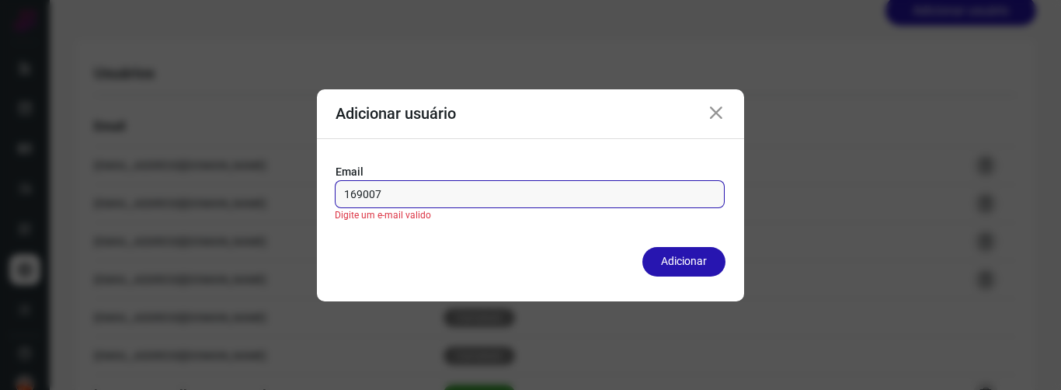
click at [716, 112] on icon at bounding box center [716, 113] width 19 height 19
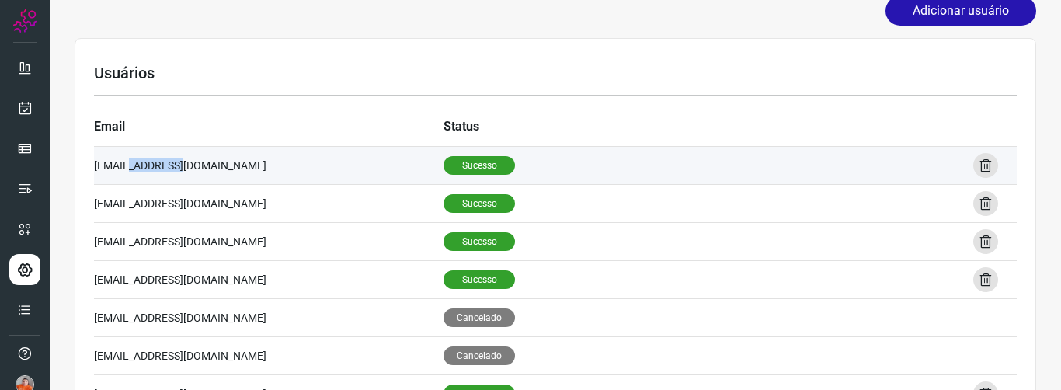
drag, startPoint x: 130, startPoint y: 162, endPoint x: 187, endPoint y: 162, distance: 56.7
click at [187, 162] on td "142325@huggy.io" at bounding box center [269, 165] width 350 height 38
copy td "@huggy.io"
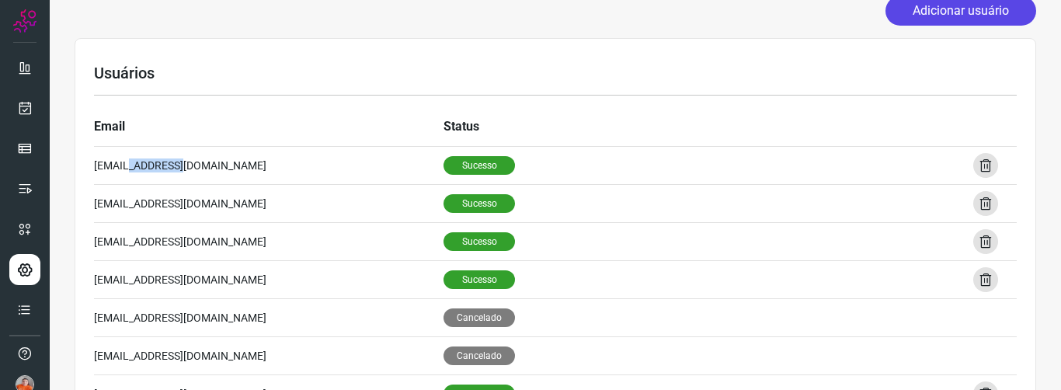
click at [903, 17] on button "Adicionar usuário" at bounding box center [960, 11] width 151 height 30
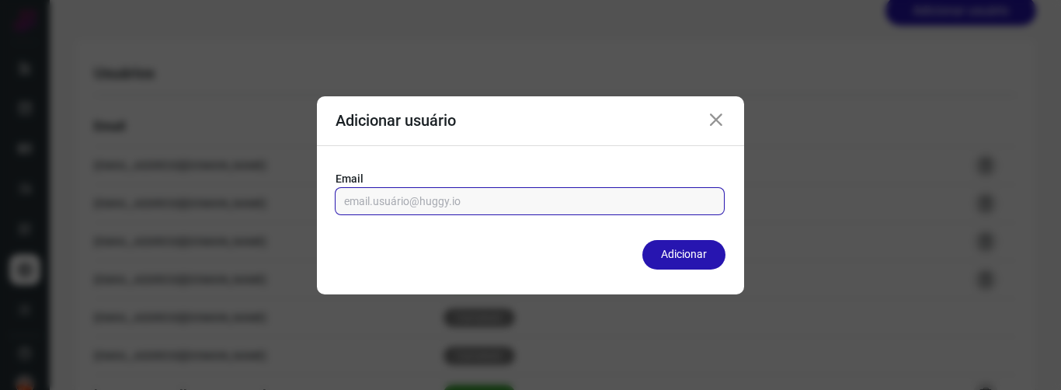
click at [427, 203] on input "email" at bounding box center [529, 201] width 371 height 26
paste input "@huggy.io"
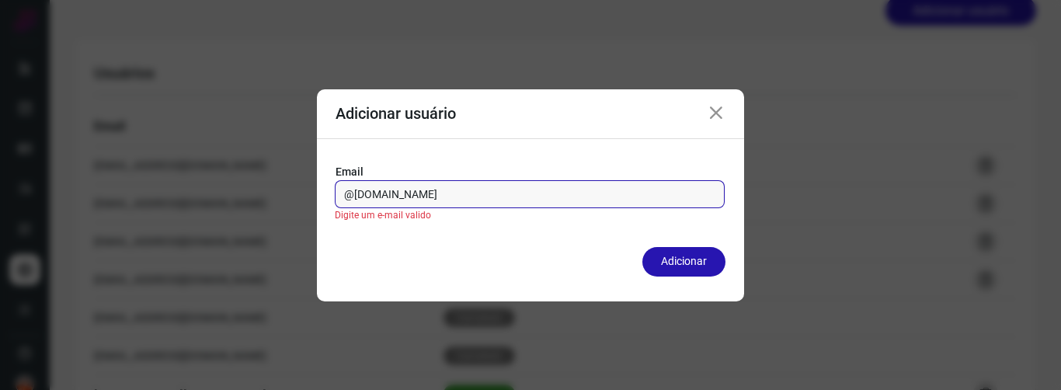
click at [341, 201] on div "@huggy.io" at bounding box center [530, 194] width 390 height 28
click at [343, 195] on div "@huggy.io" at bounding box center [530, 194] width 390 height 28
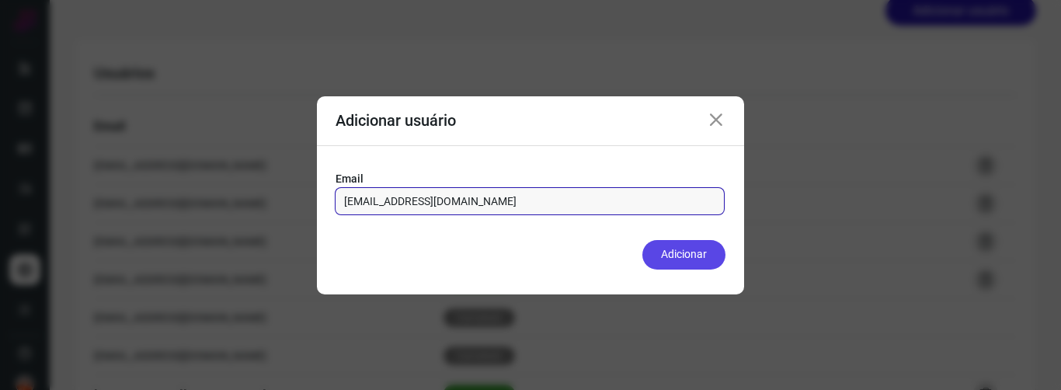
type input "169007@huggy.io"
click at [675, 252] on button "Adicionar" at bounding box center [683, 255] width 83 height 30
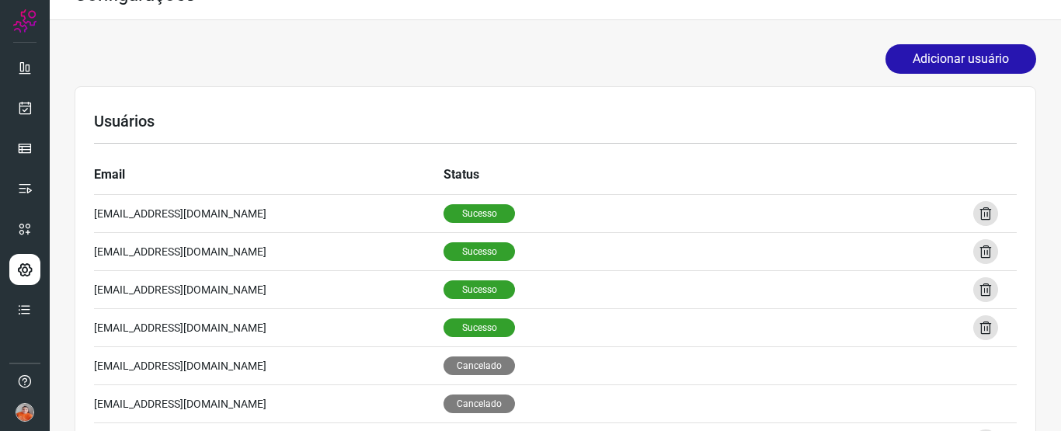
scroll to position [0, 0]
